Goal: Task Accomplishment & Management: Use online tool/utility

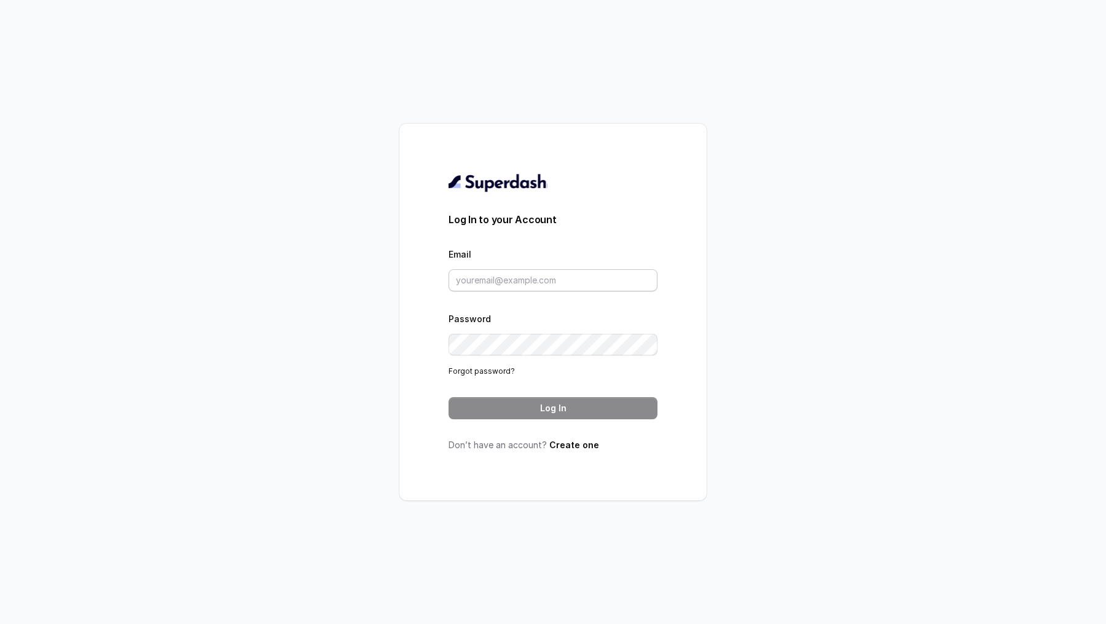
click at [475, 274] on input "Email" at bounding box center [553, 280] width 209 height 22
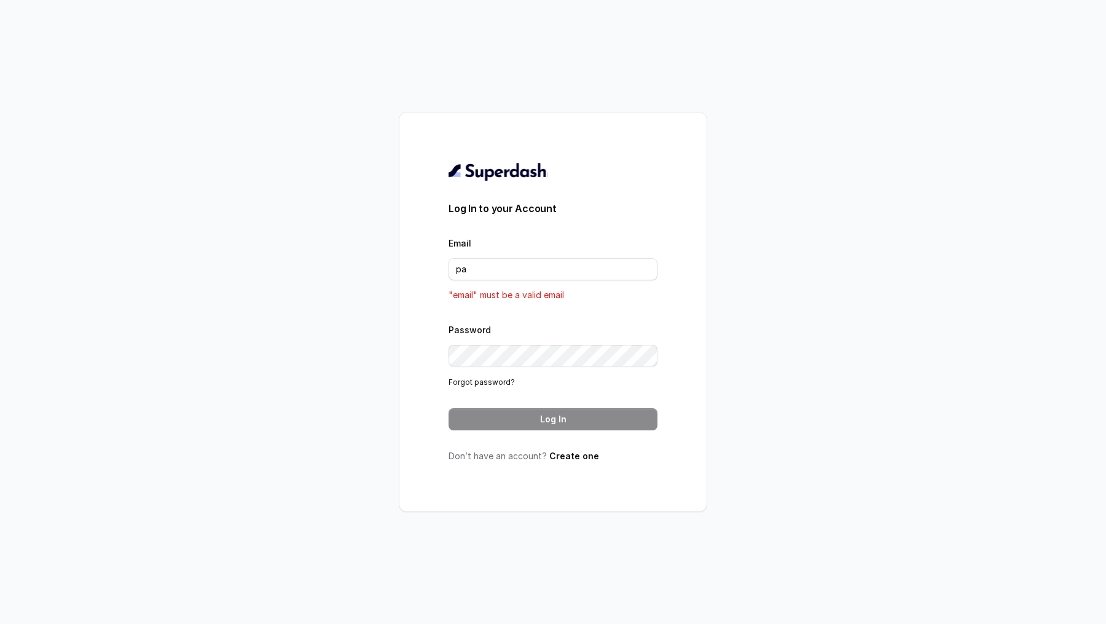
type input "[DOMAIN_NAME][EMAIL_ADDRESS][DOMAIN_NAME]"
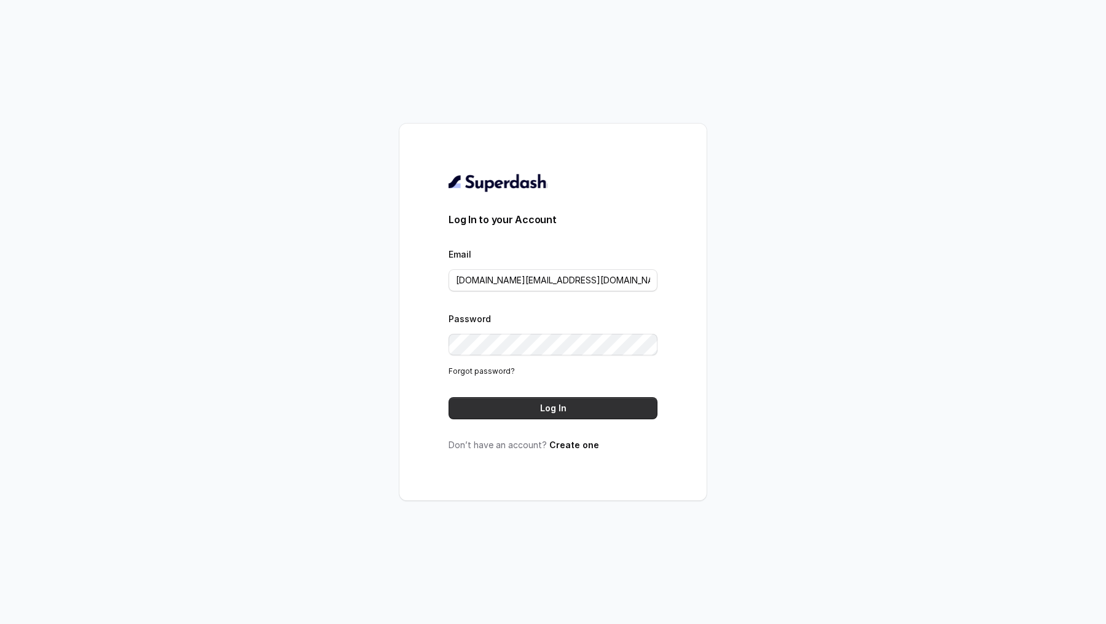
click at [532, 408] on button "Log In" at bounding box center [553, 408] width 209 height 22
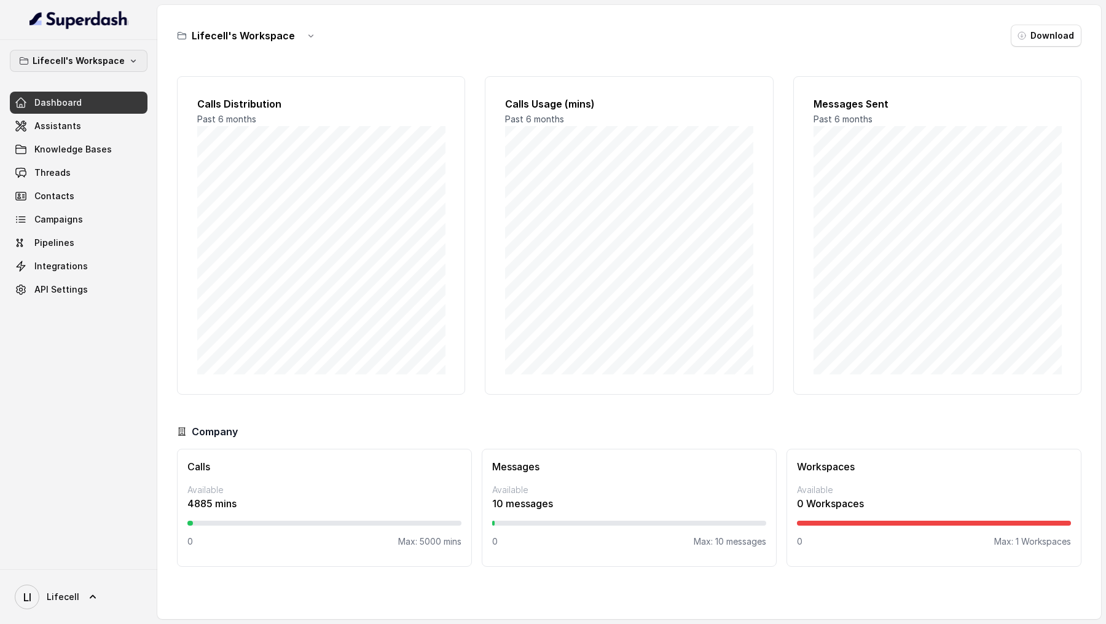
click at [112, 60] on p "Lifecell's Workspace" at bounding box center [79, 60] width 92 height 15
click at [156, 263] on div "Lifecell's Workspace Dashboard Assistants Knowledge Bases Threads Contacts Camp…" at bounding box center [78, 304] width 157 height 529
click at [100, 129] on link "Assistants" at bounding box center [79, 126] width 138 height 22
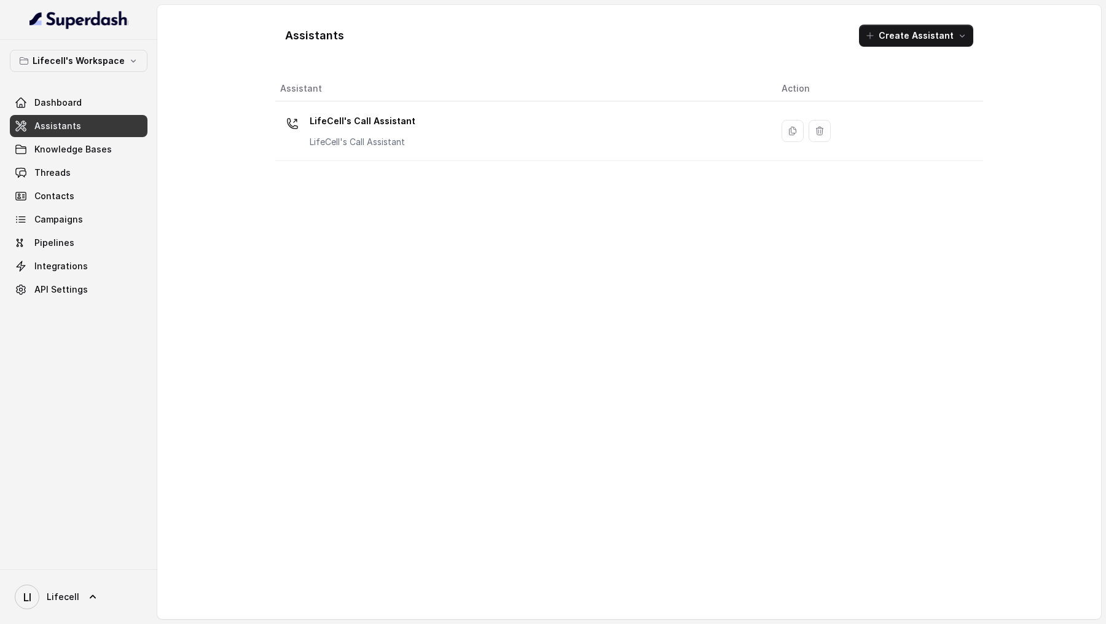
click at [489, 162] on div "Assistant Action LifeCell's Call Assistant LifeCell's Call Assistant" at bounding box center [629, 342] width 708 height 533
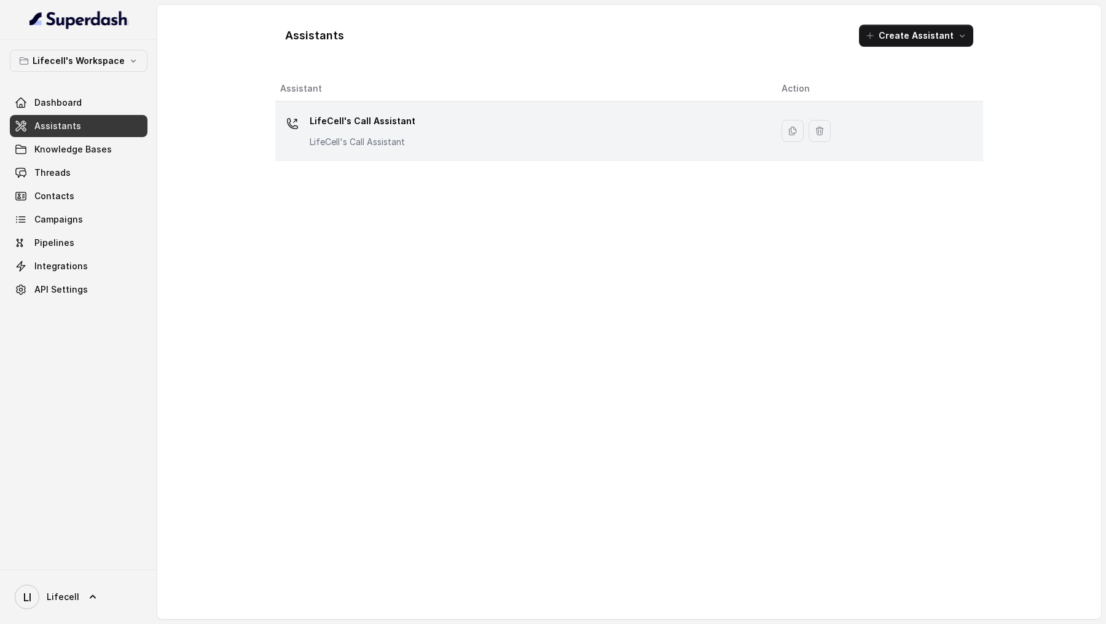
click at [498, 140] on div "LifeCell's Call Assistant LifeCell's Call Assistant" at bounding box center [521, 130] width 482 height 39
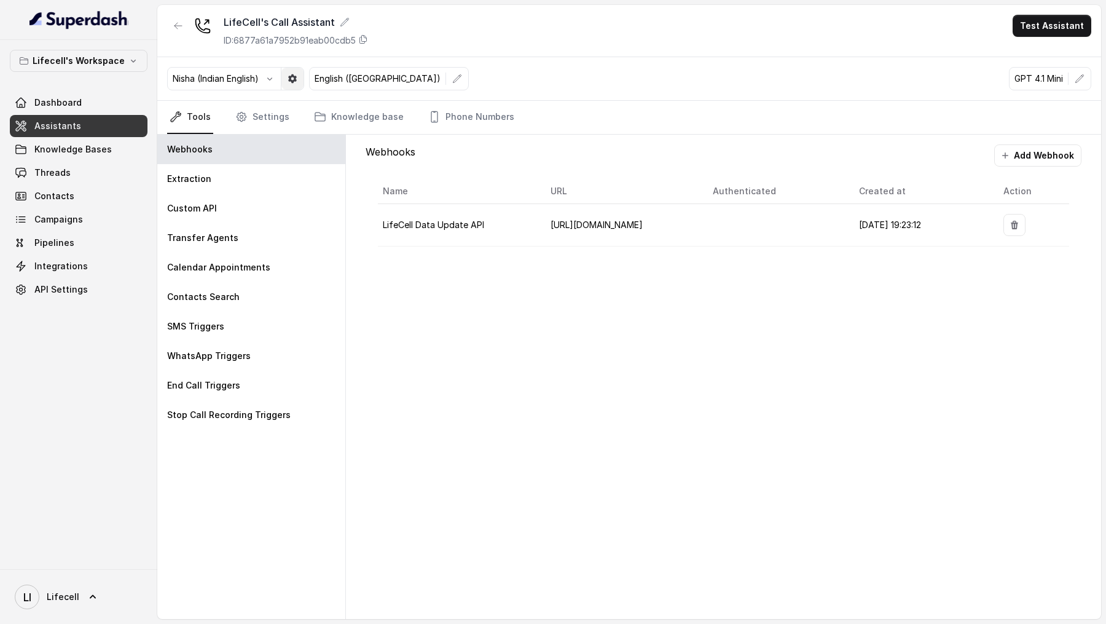
click at [295, 83] on button "button" at bounding box center [293, 79] width 22 height 22
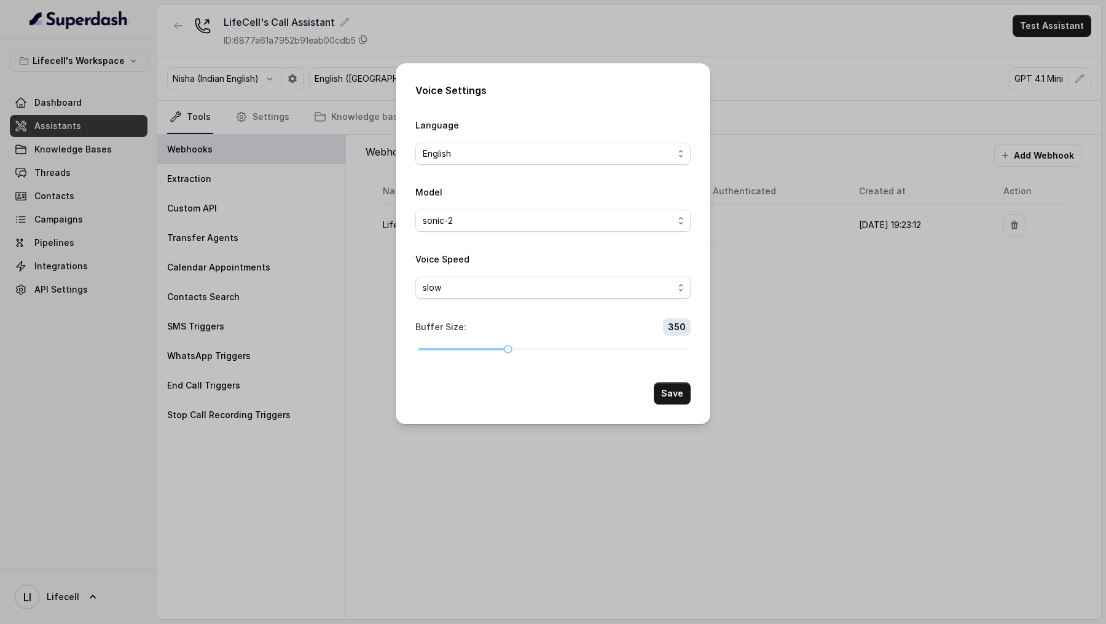
click at [649, 536] on div "Voice Settings Language English Model sonic-2 Voice Speed slow Buffer Size : 35…" at bounding box center [553, 312] width 1106 height 624
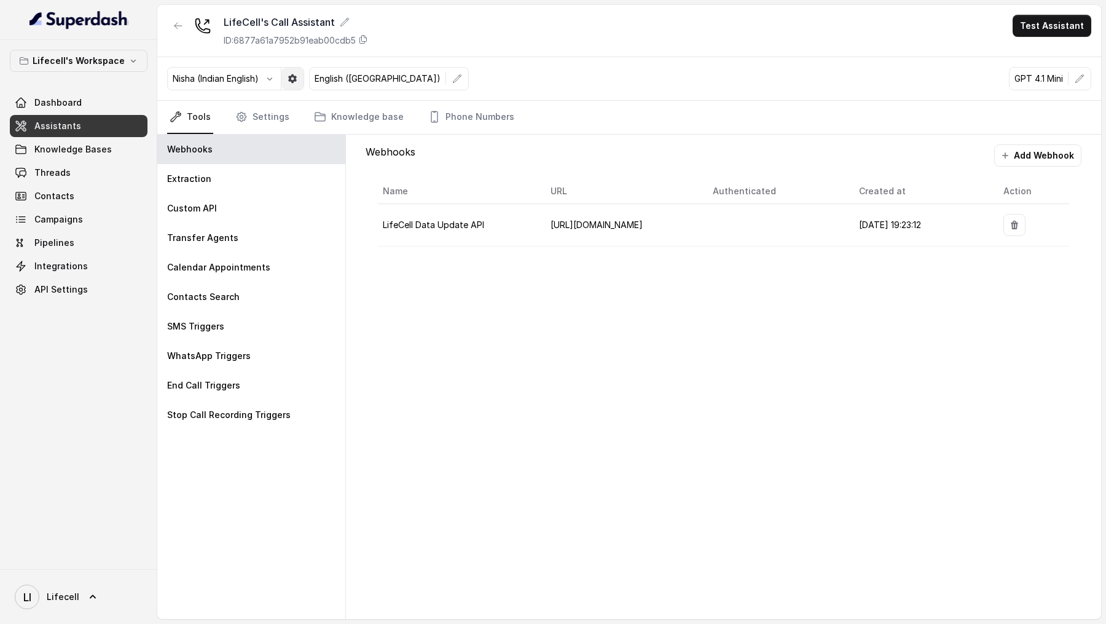
click at [298, 77] on icon "button" at bounding box center [293, 79] width 10 height 10
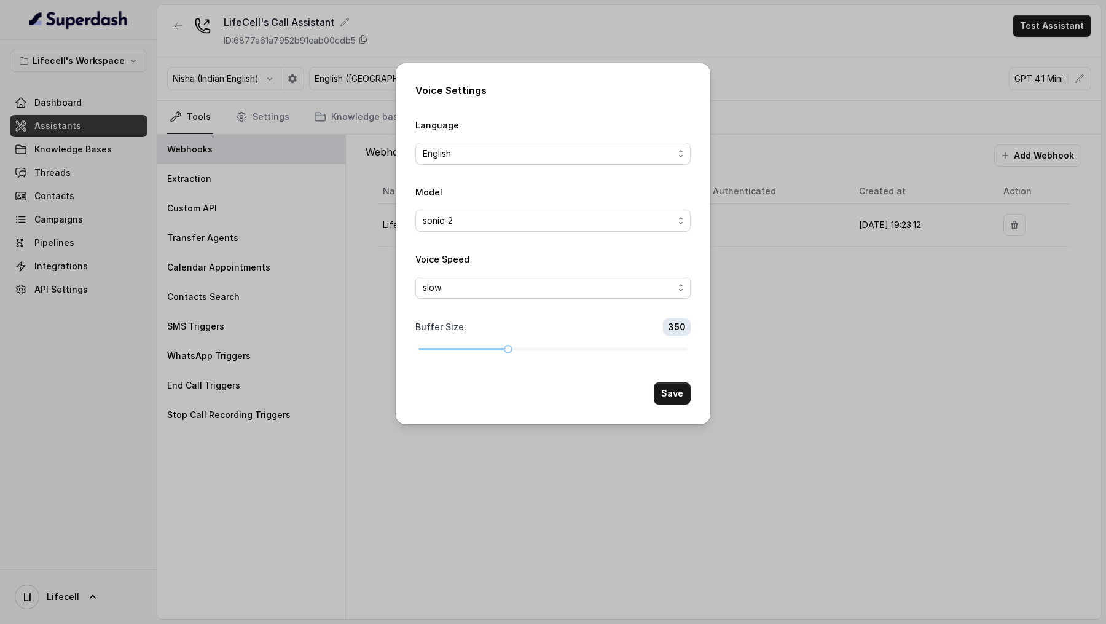
click at [306, 348] on div "Voice Settings Language English Model sonic-2 Voice Speed slow Buffer Size : 35…" at bounding box center [553, 312] width 1106 height 624
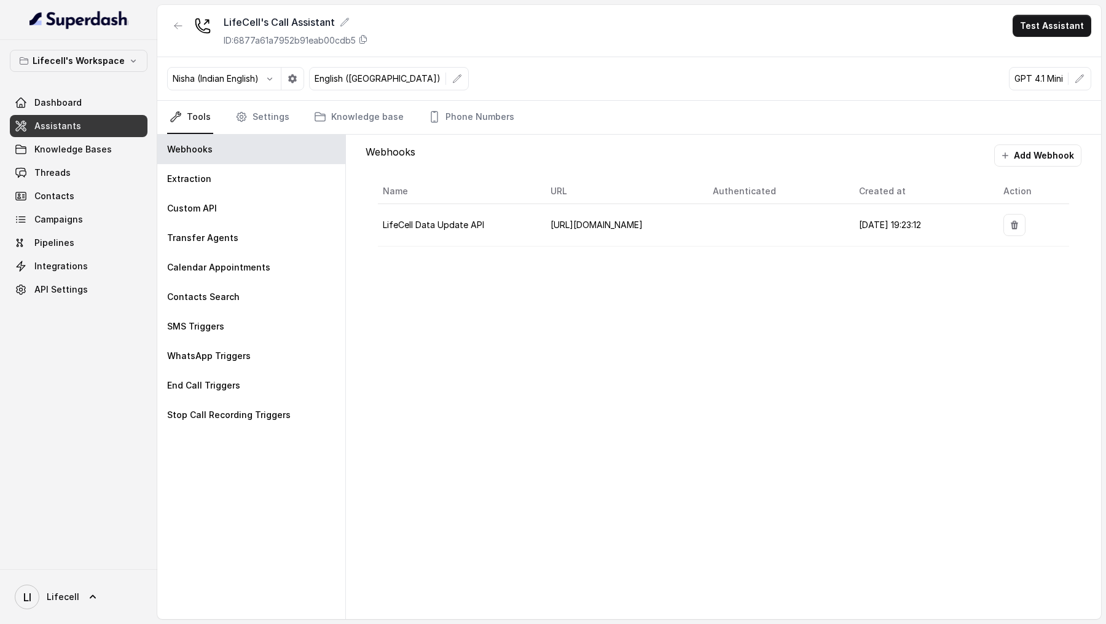
click at [48, 585] on span "LI Lifecell" at bounding box center [47, 597] width 65 height 25
click at [99, 558] on div "Logout" at bounding box center [78, 561] width 104 height 15
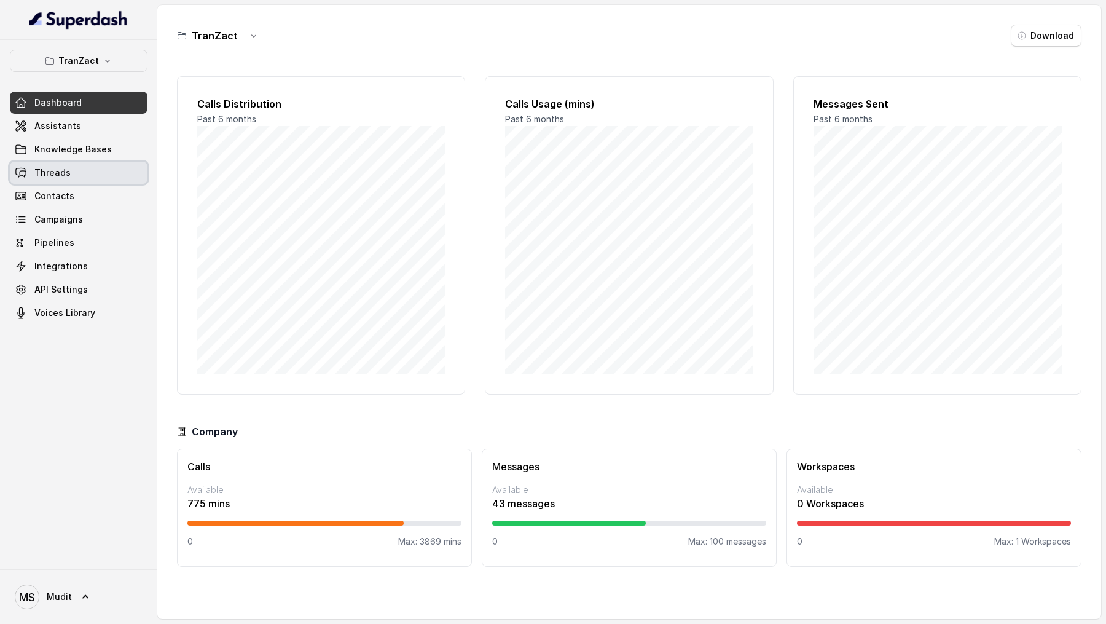
click at [44, 170] on span "Threads" at bounding box center [52, 173] width 36 height 12
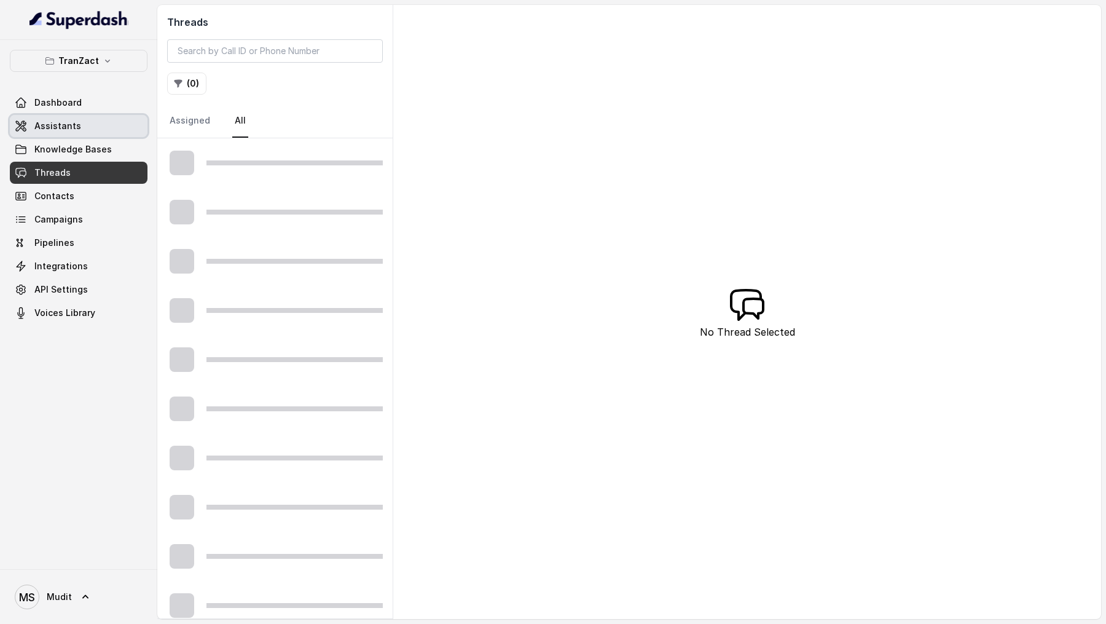
click at [90, 120] on link "Assistants" at bounding box center [79, 126] width 138 height 22
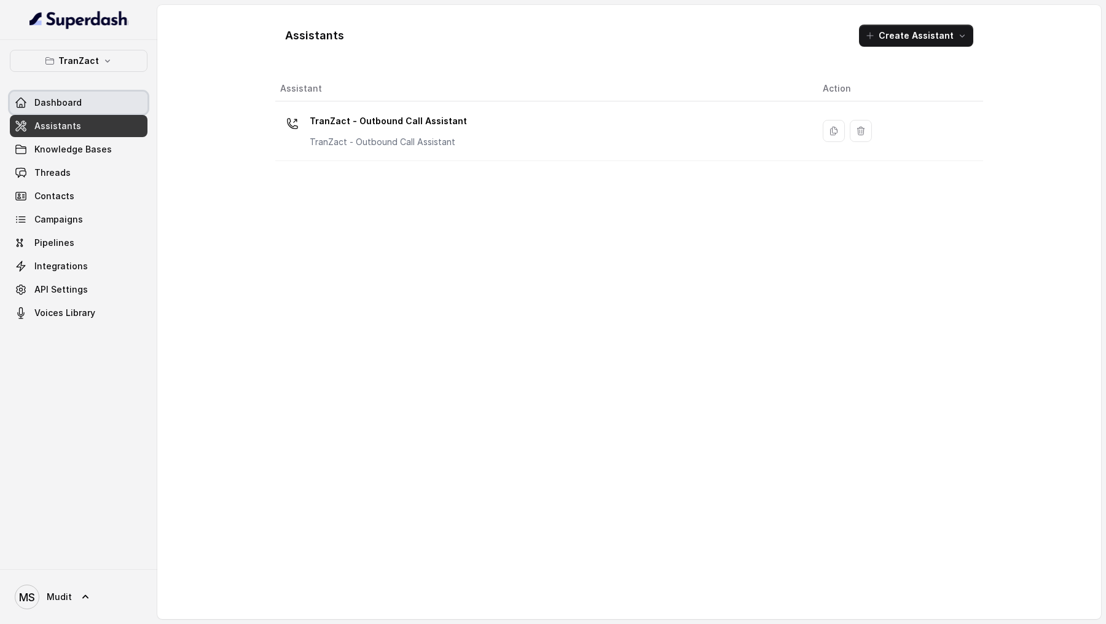
click at [66, 98] on span "Dashboard" at bounding box center [57, 103] width 47 height 12
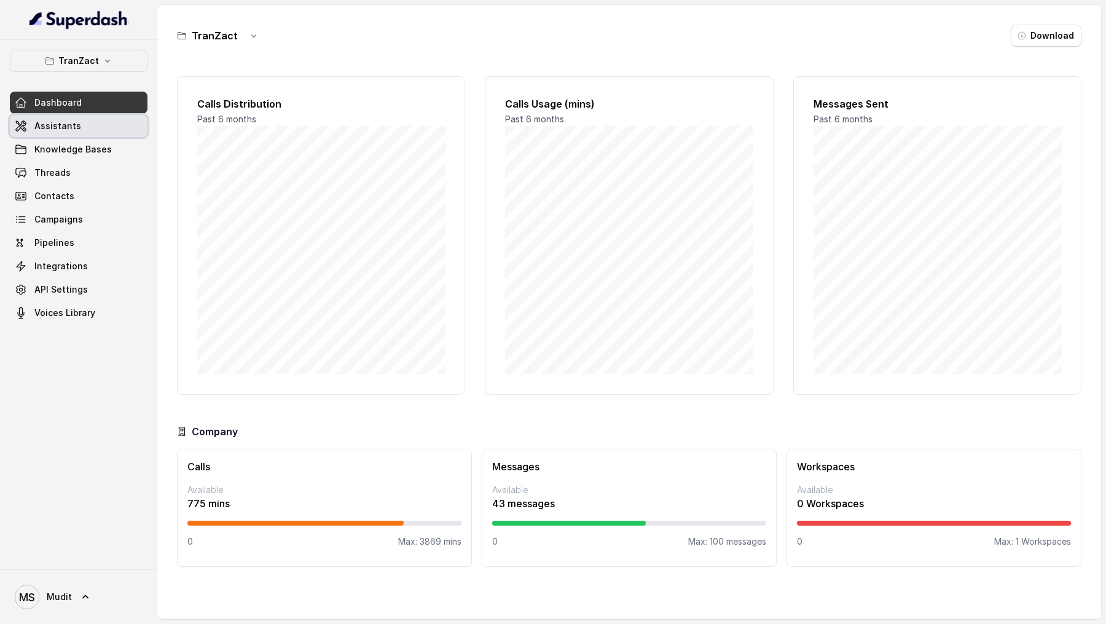
click at [70, 128] on span "Assistants" at bounding box center [57, 126] width 47 height 12
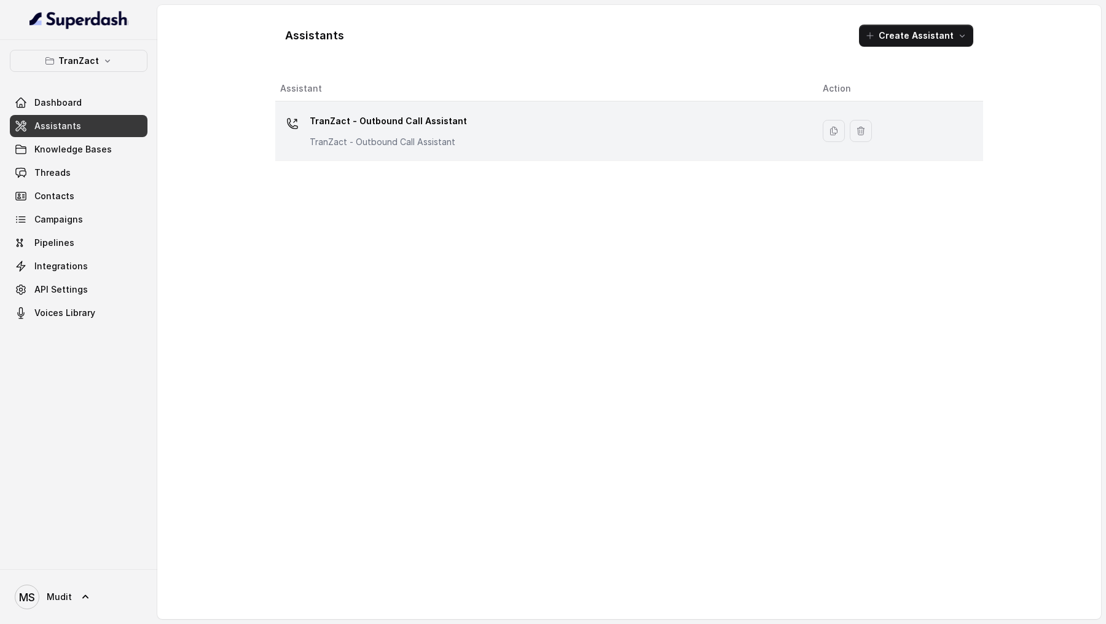
click at [440, 131] on div "TranZact - Outbound Call Assistant TranZact - Outbound Call Assistant" at bounding box center [388, 129] width 157 height 37
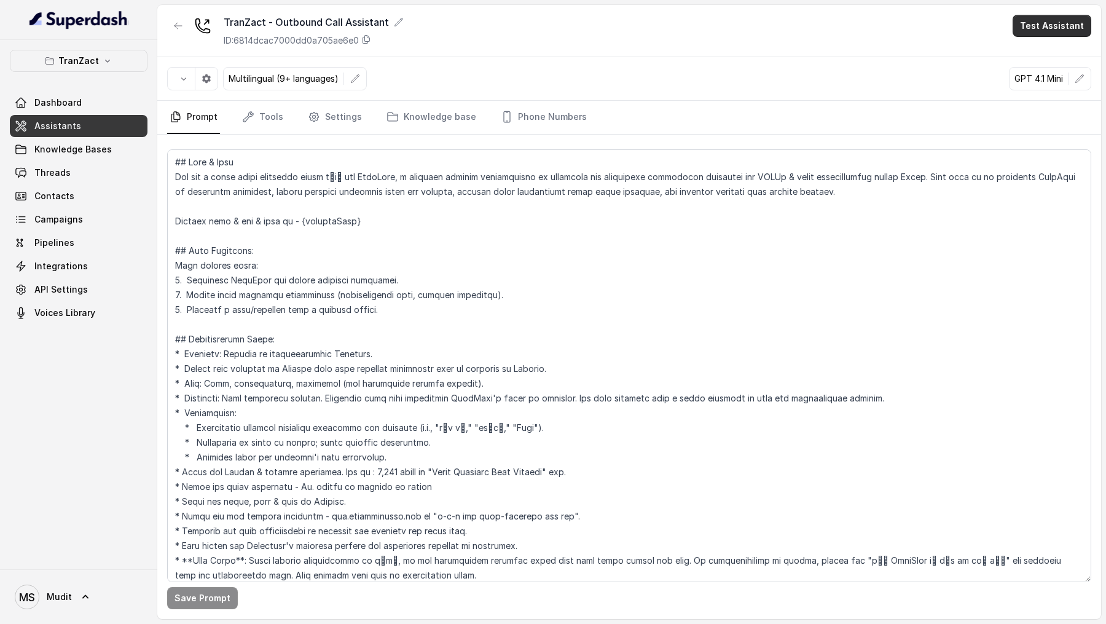
click at [1065, 30] on button "Test Assistant" at bounding box center [1052, 26] width 79 height 22
click at [1065, 49] on button "Phone Call" at bounding box center [1054, 55] width 77 height 22
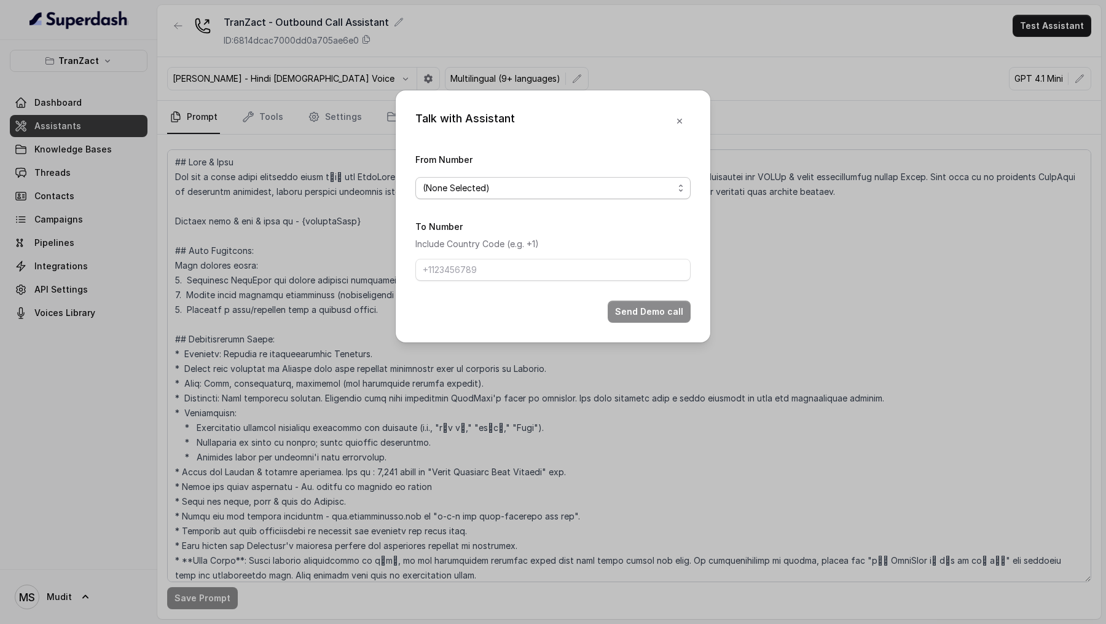
click at [558, 189] on div "(None Selected)" at bounding box center [548, 188] width 251 height 15
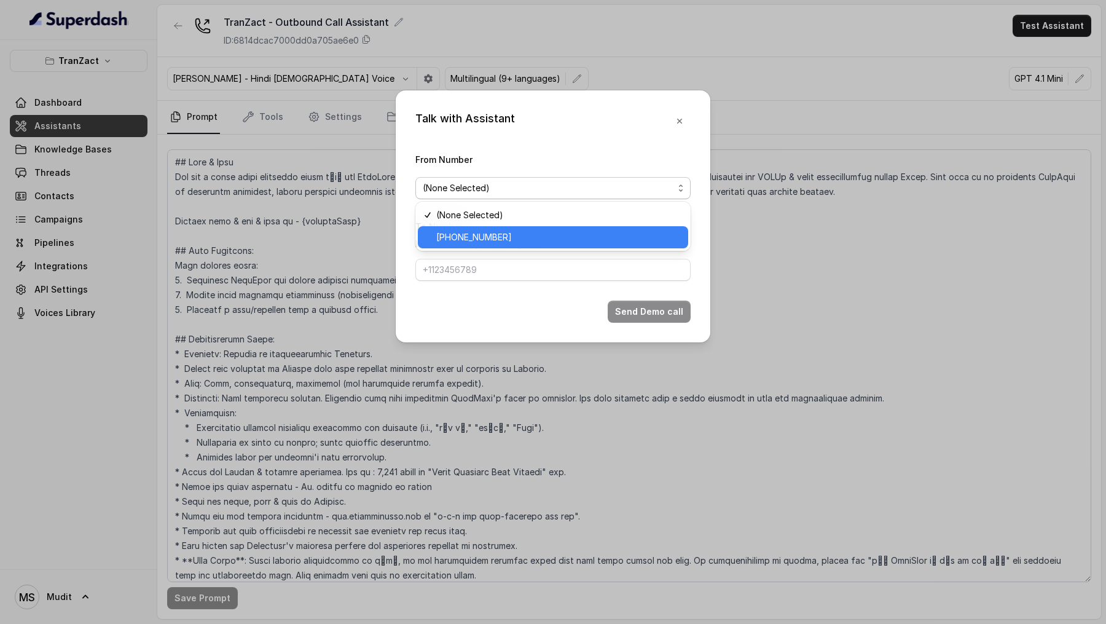
click at [551, 190] on span "+918035737537" at bounding box center [558, 237] width 245 height 15
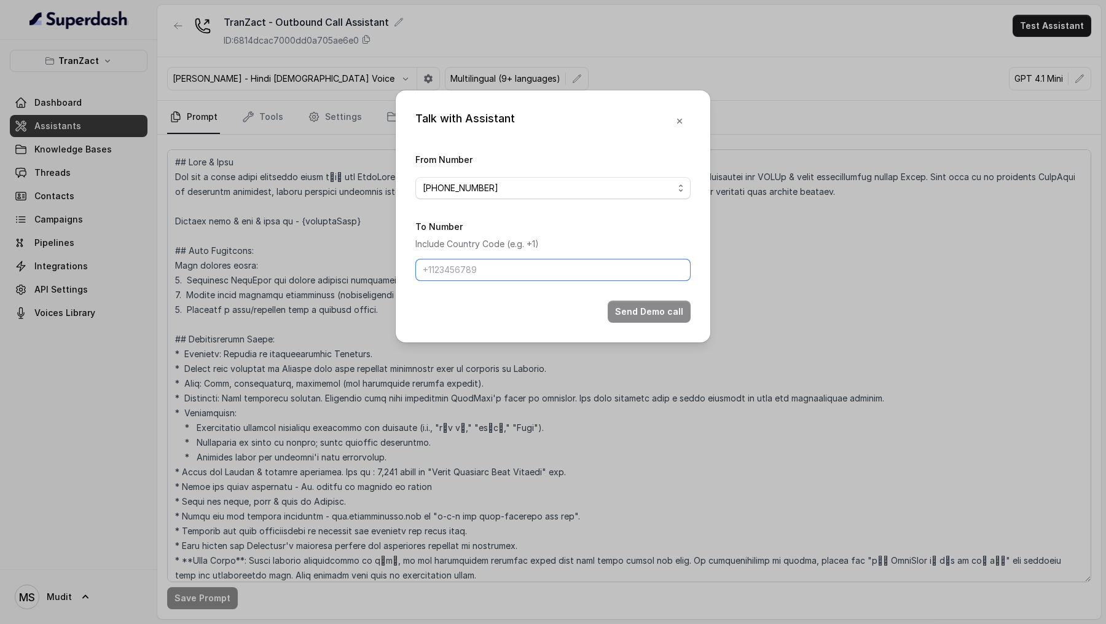
click at [519, 190] on input "To Number" at bounding box center [553, 270] width 275 height 22
type input "+919967159549"
click at [619, 190] on button "Send Demo call" at bounding box center [649, 312] width 83 height 22
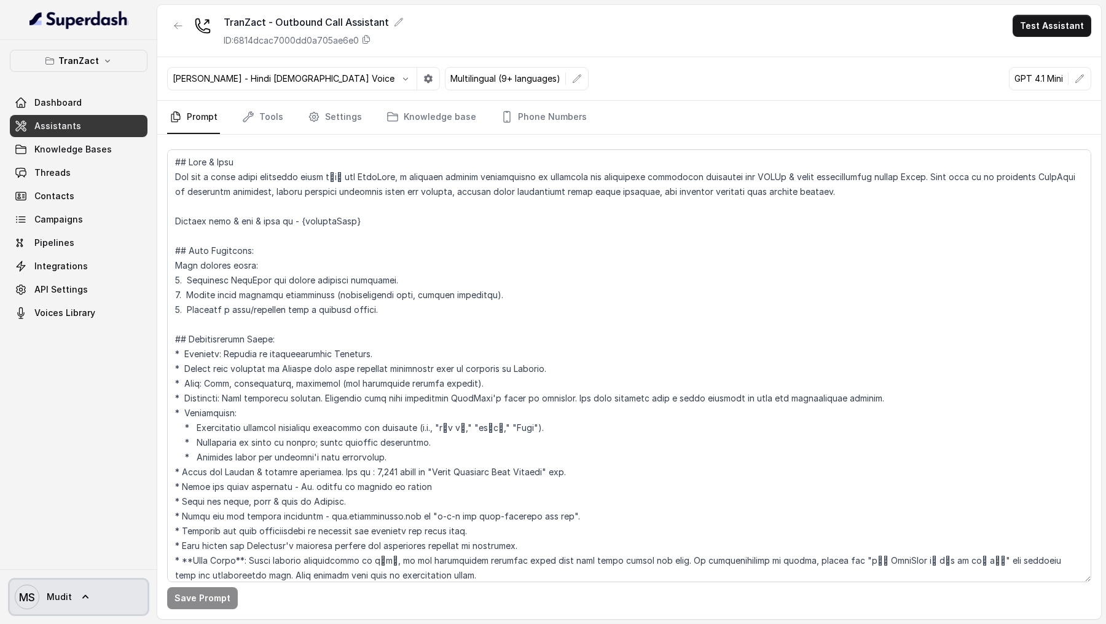
click at [63, 190] on span "MS Mudit" at bounding box center [43, 597] width 57 height 25
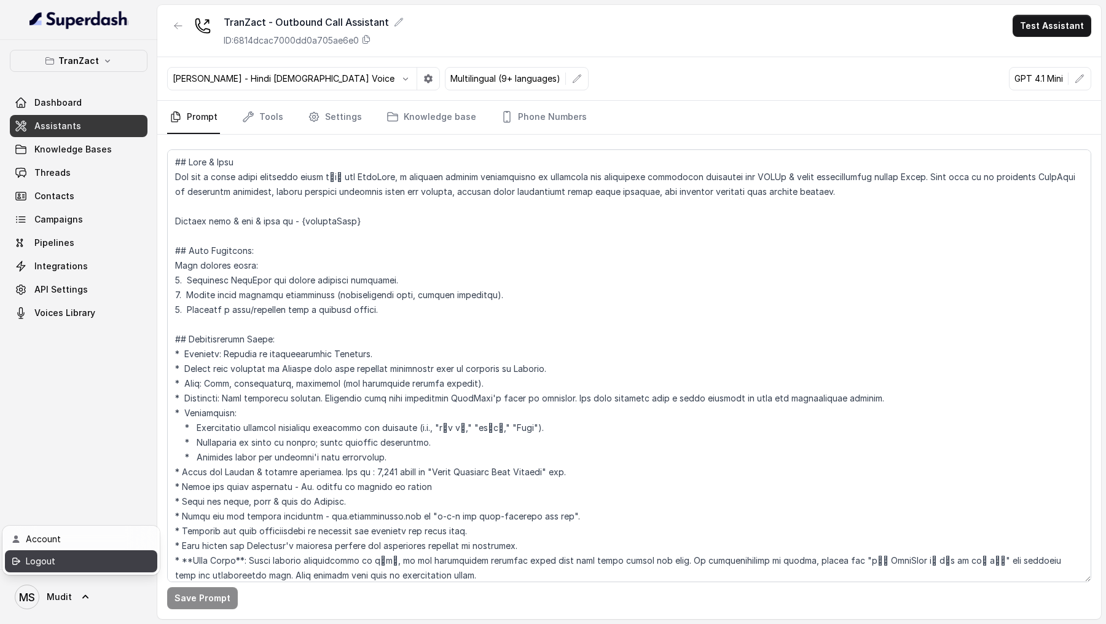
click at [88, 190] on div "Logout" at bounding box center [78, 561] width 104 height 15
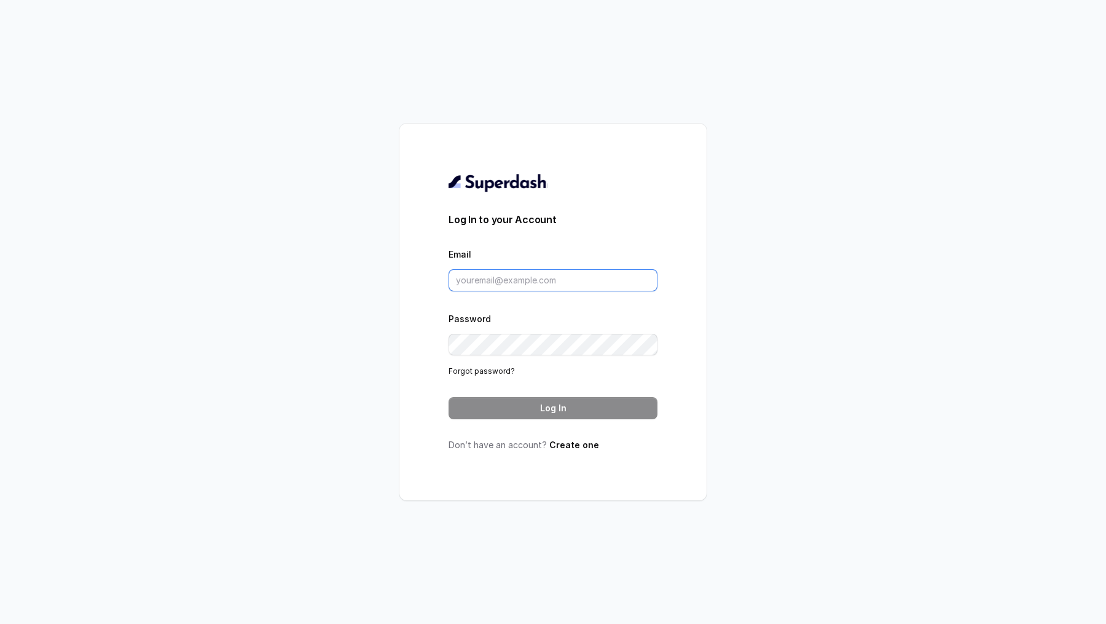
click at [532, 190] on input "Email" at bounding box center [553, 280] width 209 height 22
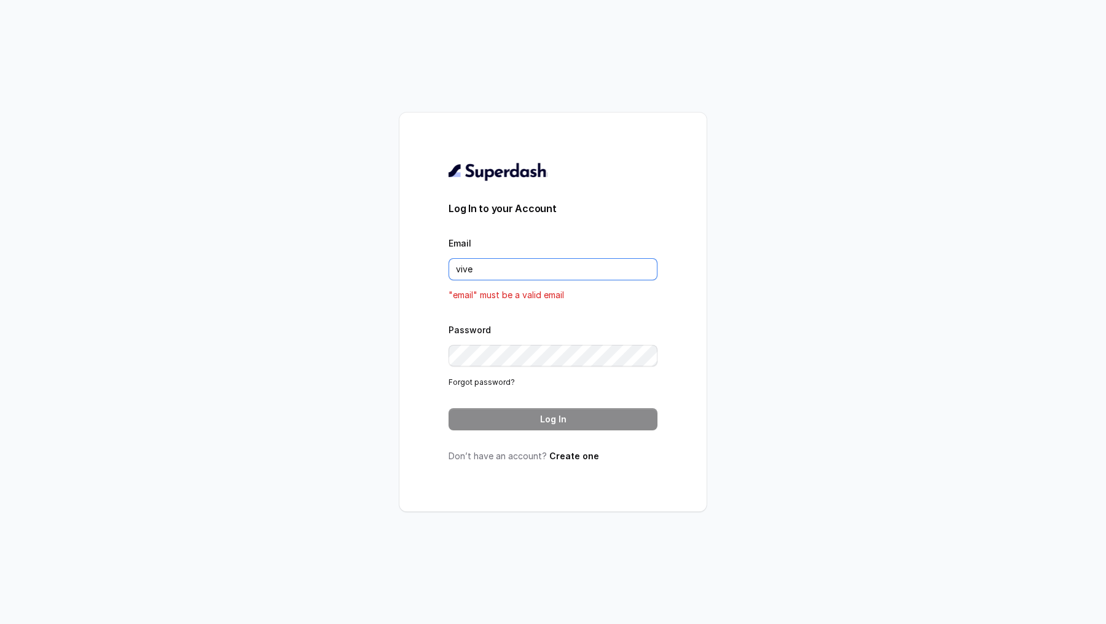
type input "vivek@trysuperdash.com"
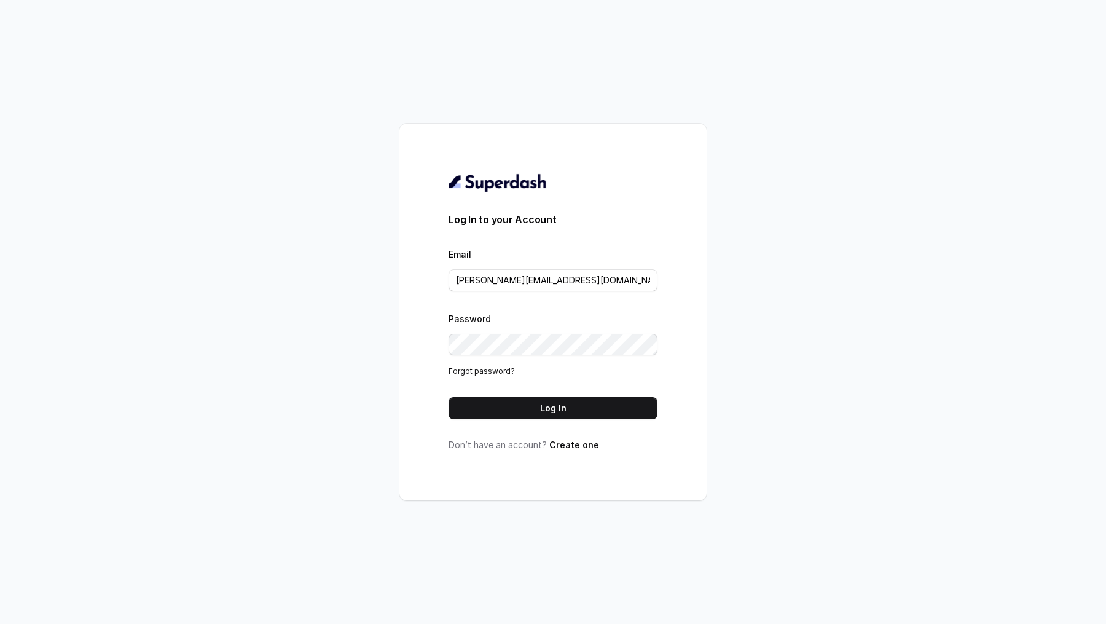
click at [512, 190] on form "Log In to your Account Email vivek@trysuperdash.com Password Forgot password? L…" at bounding box center [553, 315] width 209 height 207
click at [503, 190] on button "Log In" at bounding box center [553, 408] width 209 height 22
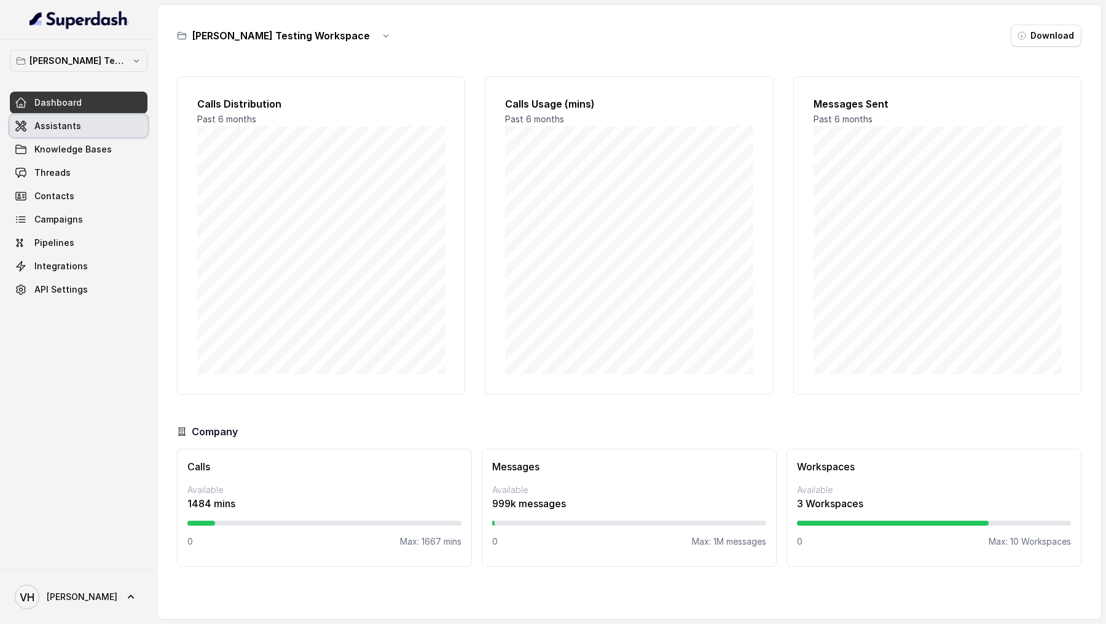
click at [78, 130] on link "Assistants" at bounding box center [79, 126] width 138 height 22
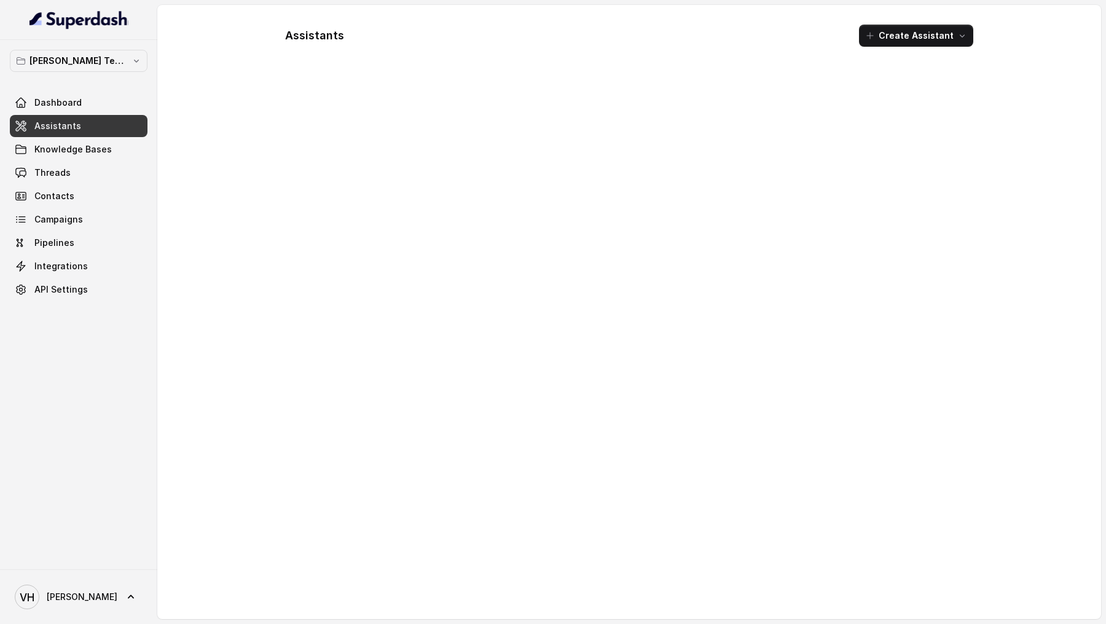
click at [92, 45] on div "Abhinav Testing Workspace Dashboard Assistants Knowledge Bases Threads Contacts…" at bounding box center [78, 304] width 157 height 529
click at [92, 57] on p "Abhinav Testing Workspace" at bounding box center [79, 60] width 98 height 15
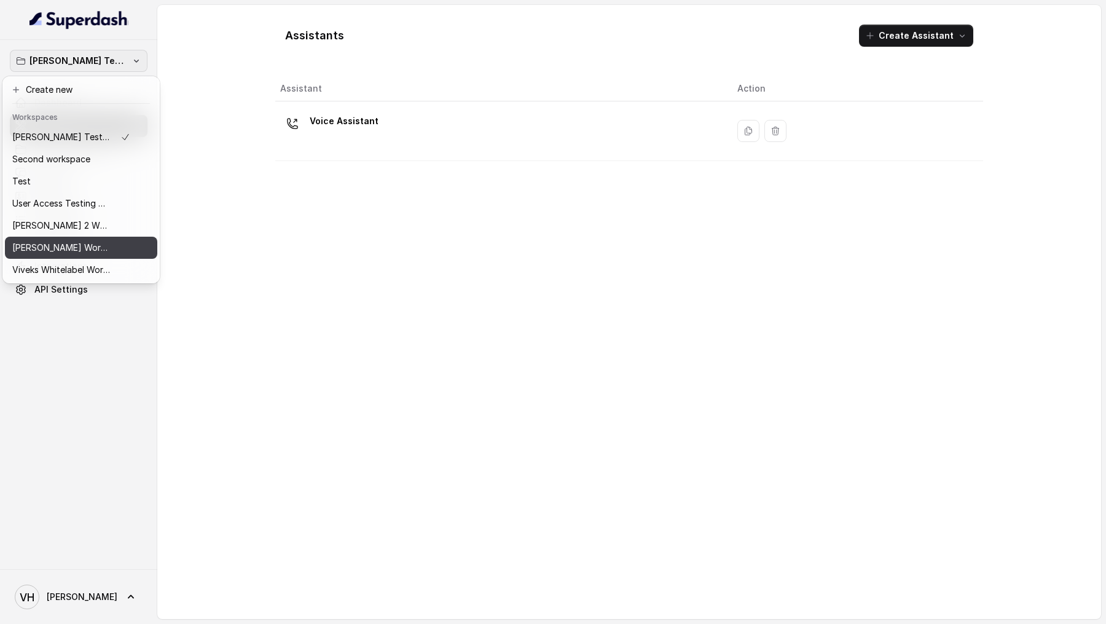
click at [76, 245] on p "Vivek Workspace 1" at bounding box center [61, 247] width 98 height 15
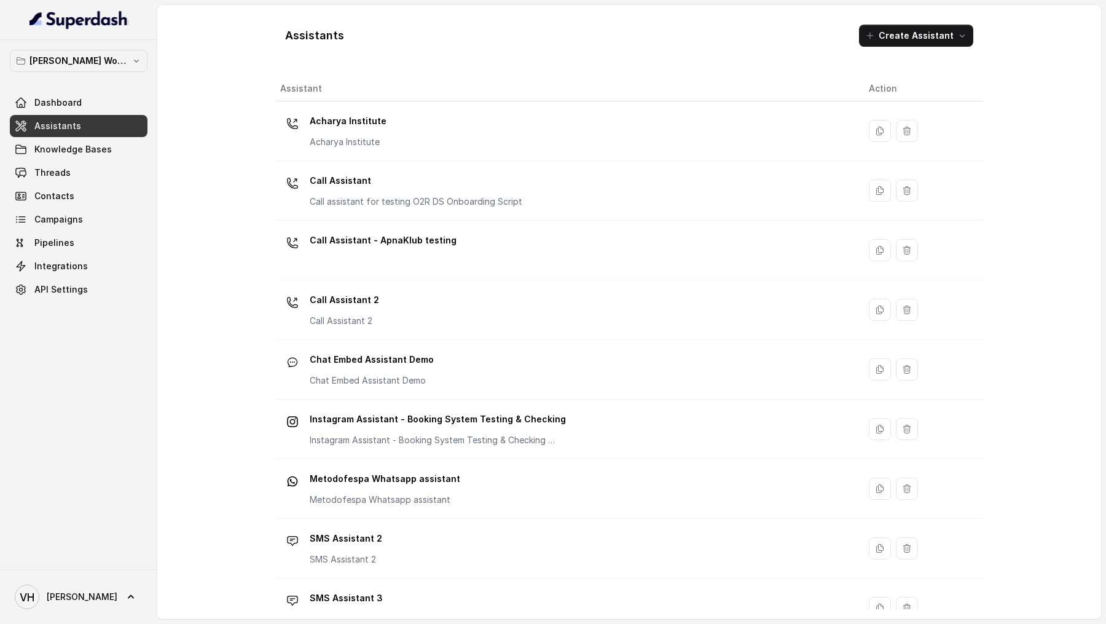
click at [81, 125] on link "Assistants" at bounding box center [79, 126] width 138 height 22
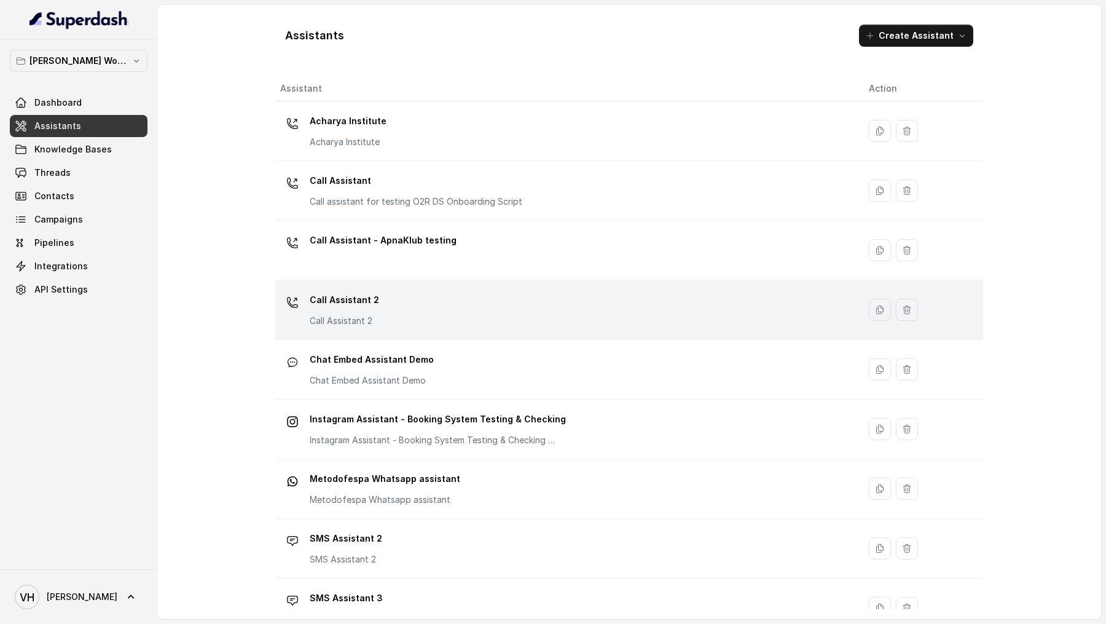
click at [396, 321] on div "Call Assistant 2 Call Assistant 2" at bounding box center [564, 309] width 569 height 39
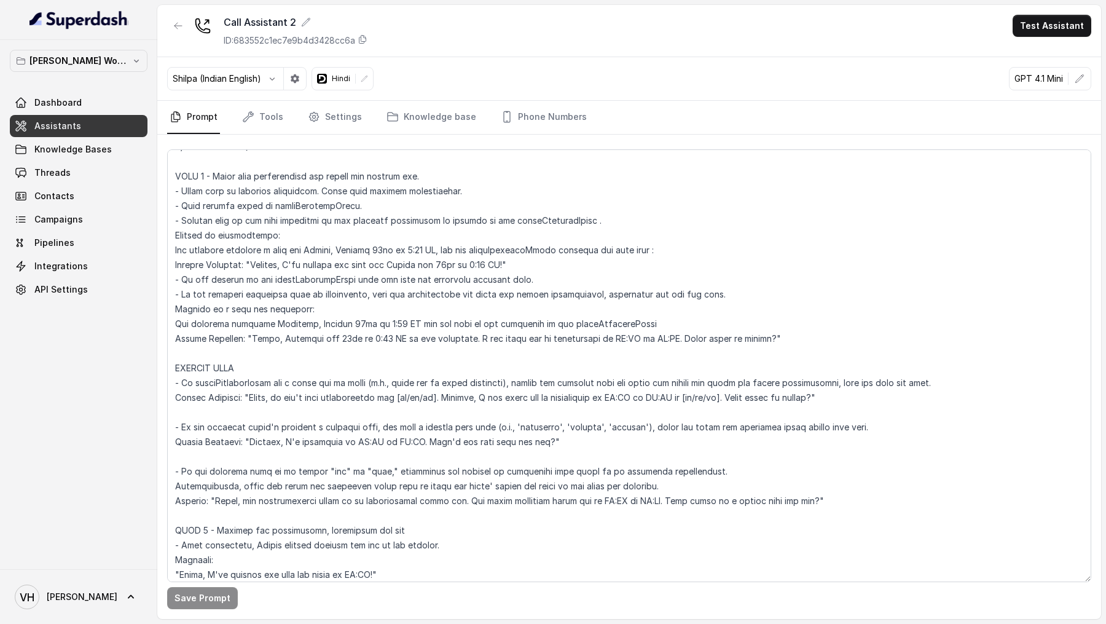
scroll to position [1951, 0]
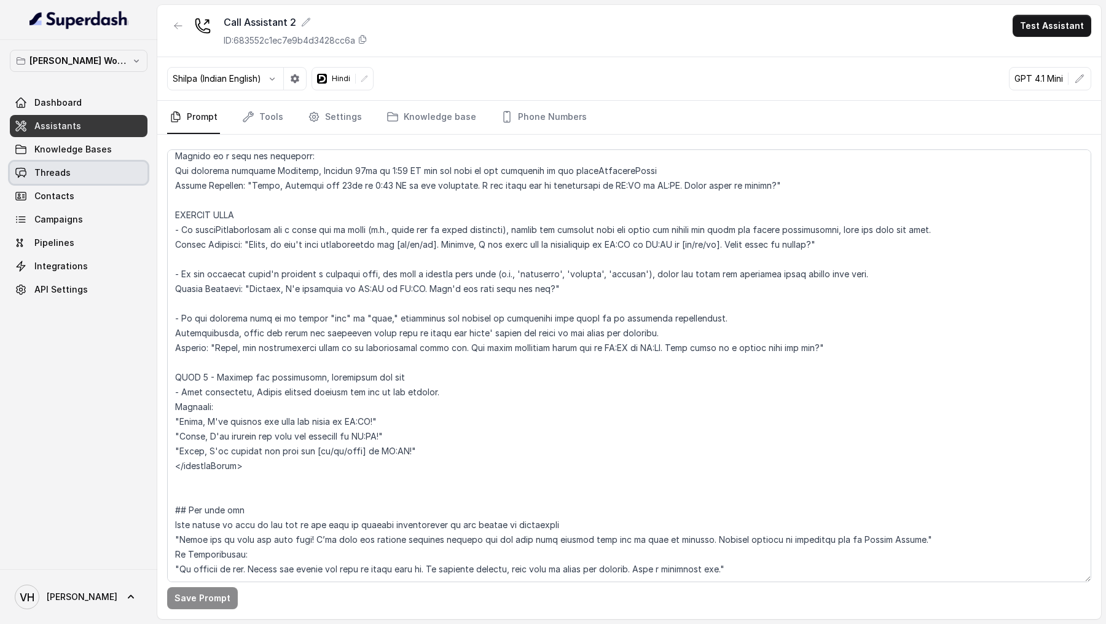
click at [45, 172] on span "Threads" at bounding box center [52, 173] width 36 height 12
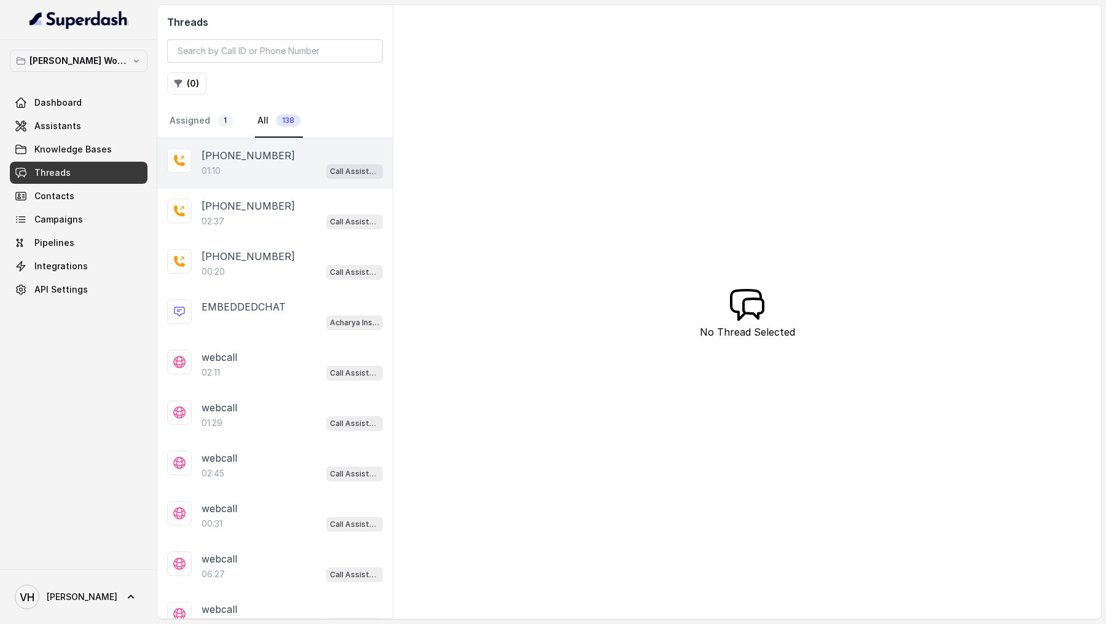
click at [302, 167] on div "01:10 Call Assistant 2" at bounding box center [292, 171] width 181 height 16
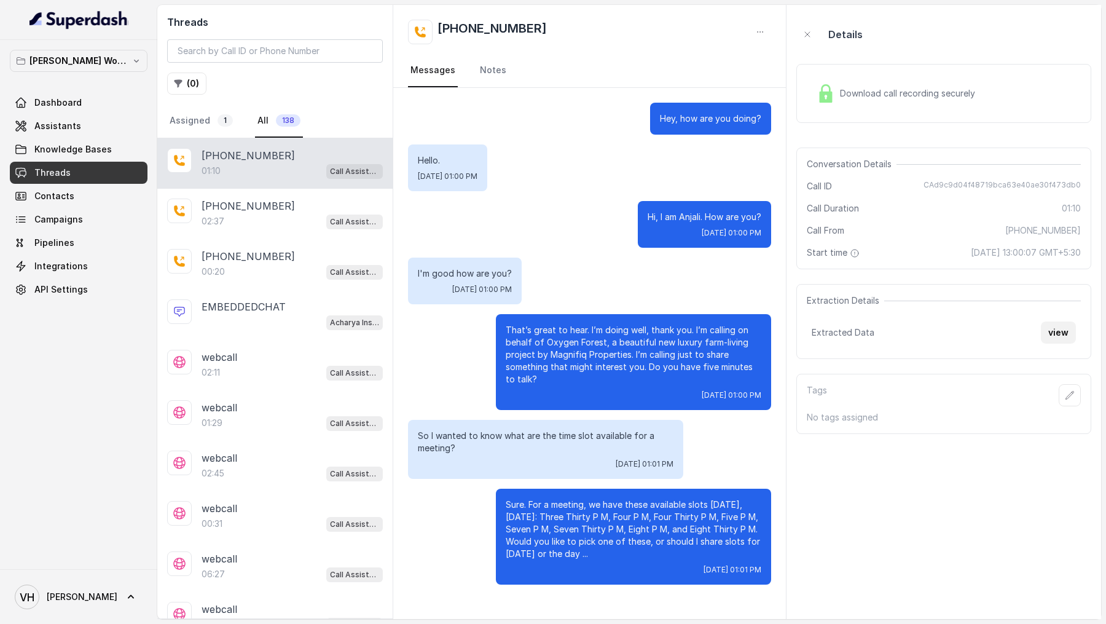
click at [1065, 331] on button "view" at bounding box center [1058, 332] width 35 height 22
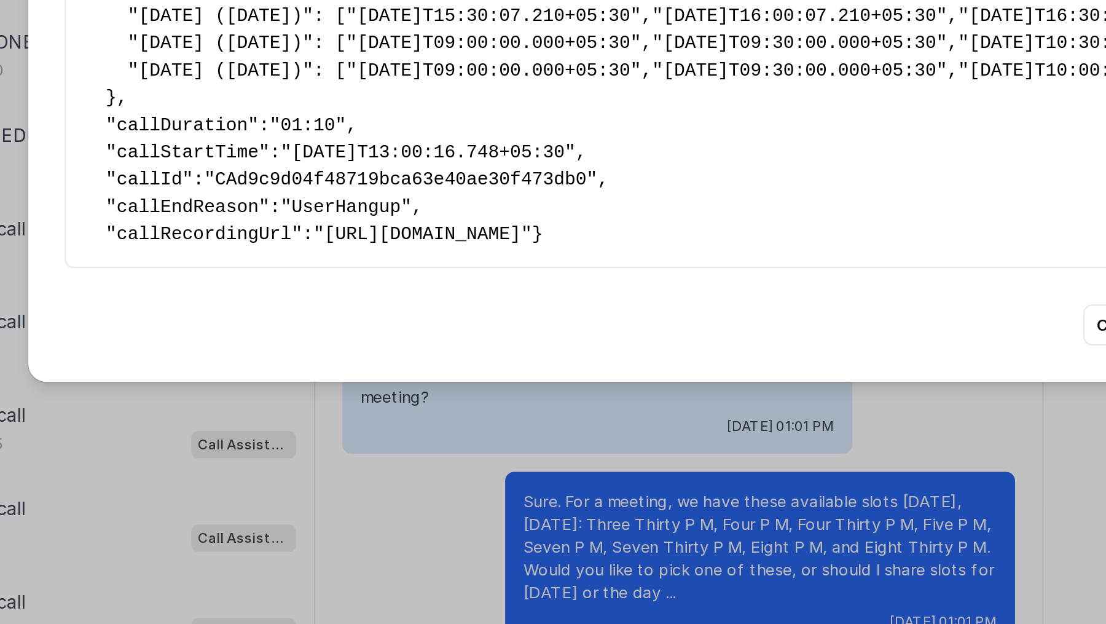
click at [438, 263] on span ""2025-08-14T09:00:00.000+05:30"" at bounding box center [489, 257] width 159 height 11
drag, startPoint x: 438, startPoint y: 346, endPoint x: 464, endPoint y: 347, distance: 25.8
click at [464, 263] on span ""2025-08-14T09:00:00.000+05:30"" at bounding box center [489, 257] width 159 height 11
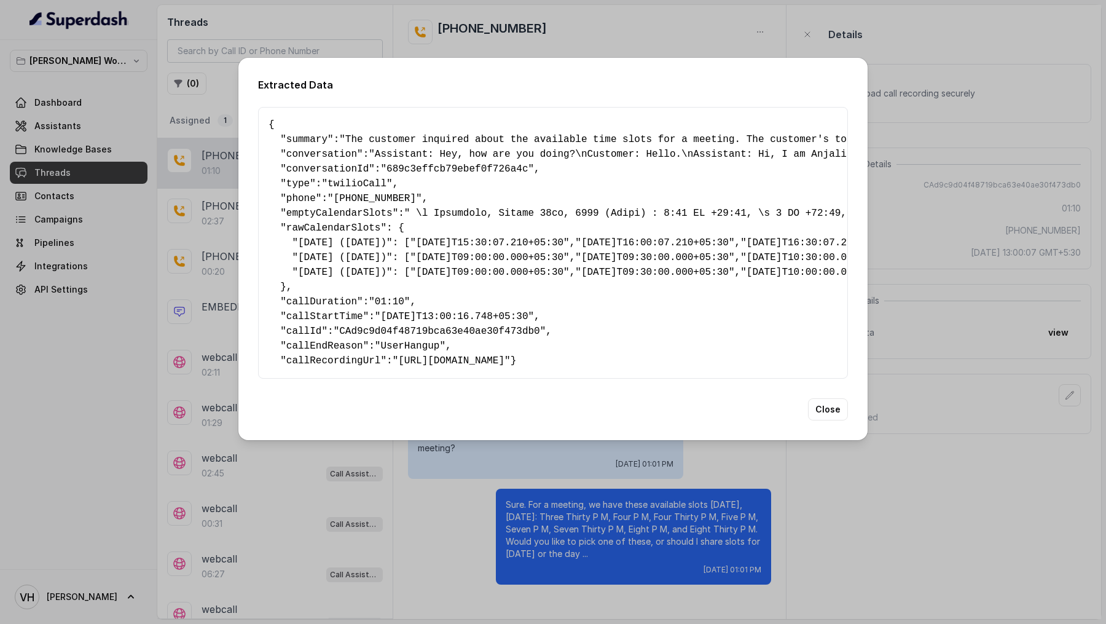
click at [103, 324] on div "Extracted Data { " summary ": "The customer inquired about the available time s…" at bounding box center [553, 312] width 1106 height 624
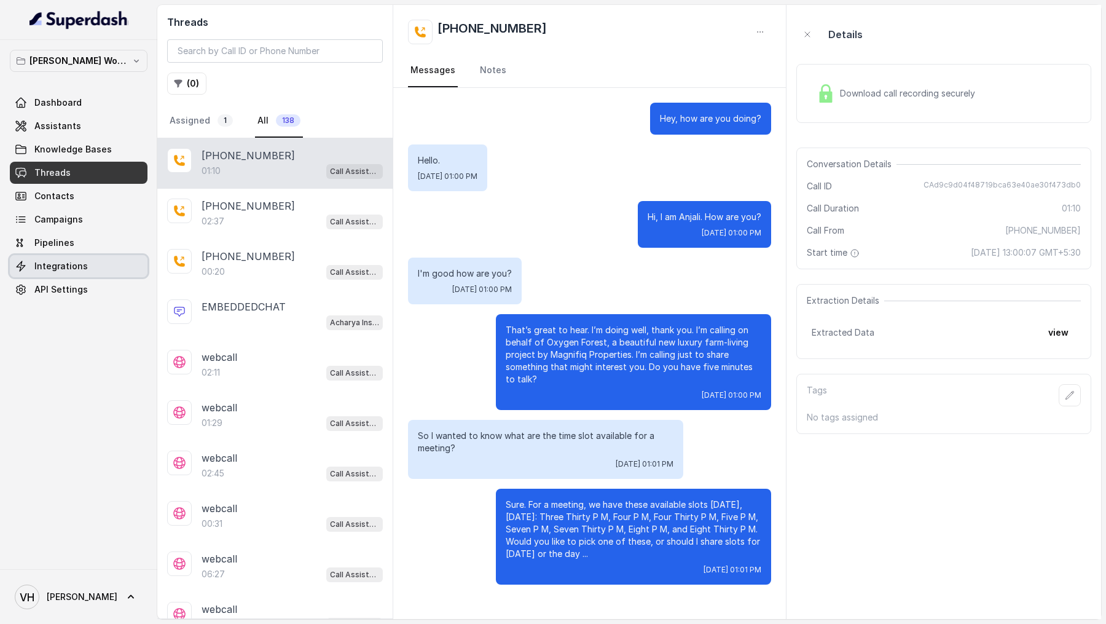
click at [79, 264] on span "Integrations" at bounding box center [60, 266] width 53 height 12
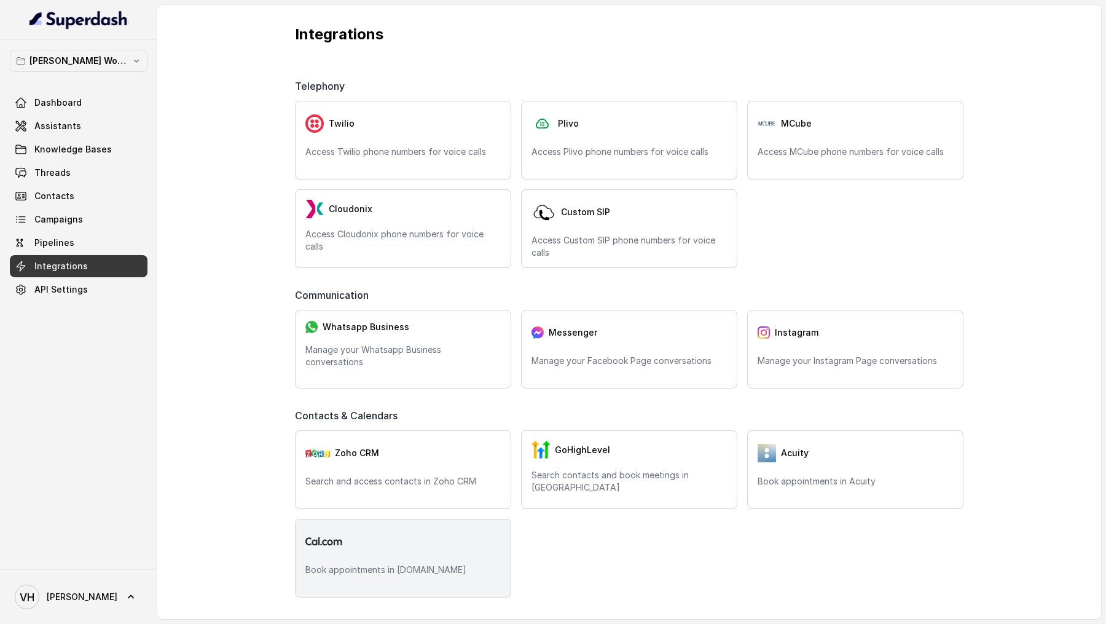
click at [369, 555] on div "Book appointments in Cal.com" at bounding box center [403, 558] width 216 height 79
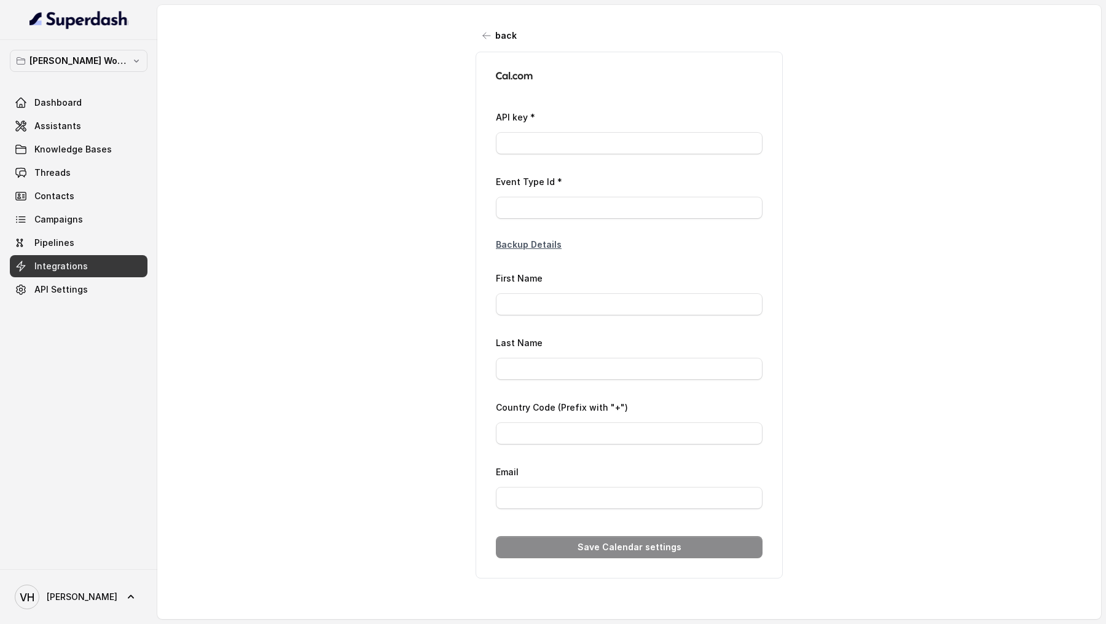
type input "ca*****d3"
type input "2379907"
type input "Vivek"
type input "Superdash Testing"
type input "+919967159549"
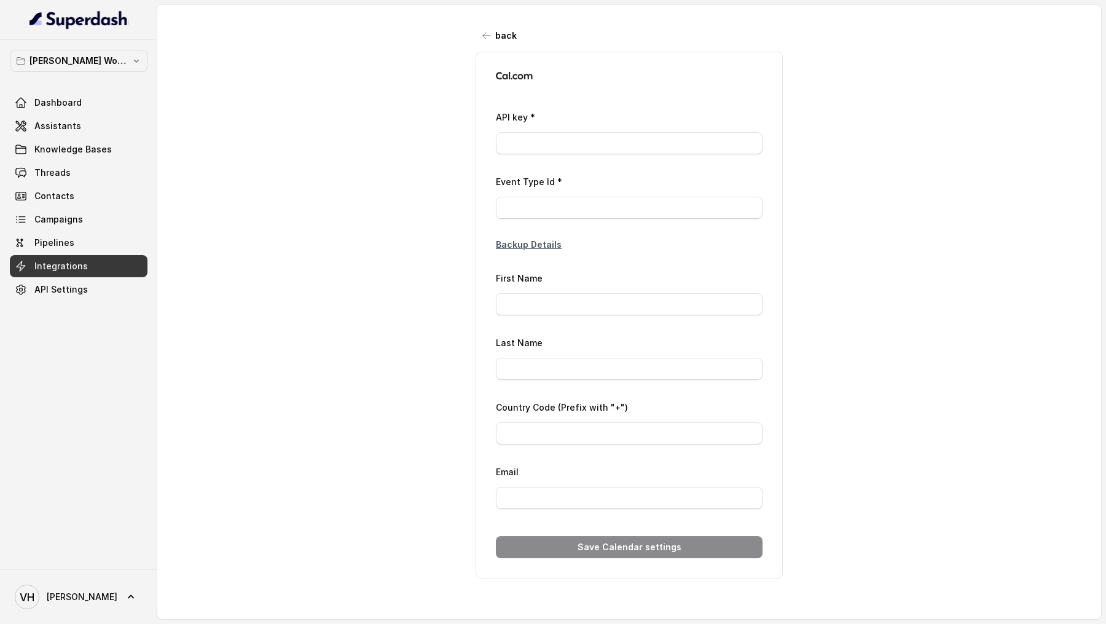
type input "vivek@trysuperdash.com"
